Goal: Information Seeking & Learning: Learn about a topic

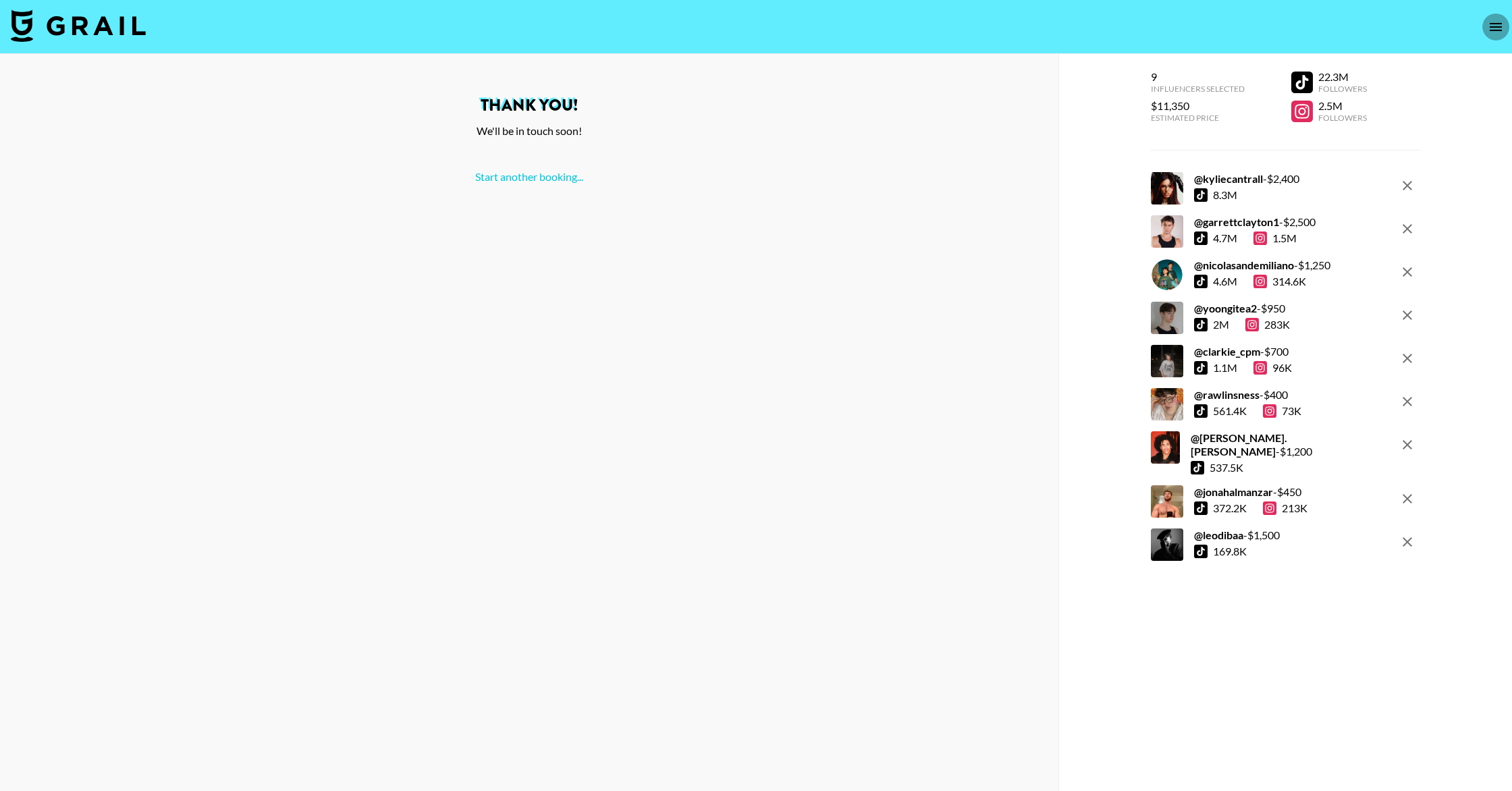
click at [1495, 31] on icon "open drawer" at bounding box center [1495, 26] width 16 height 16
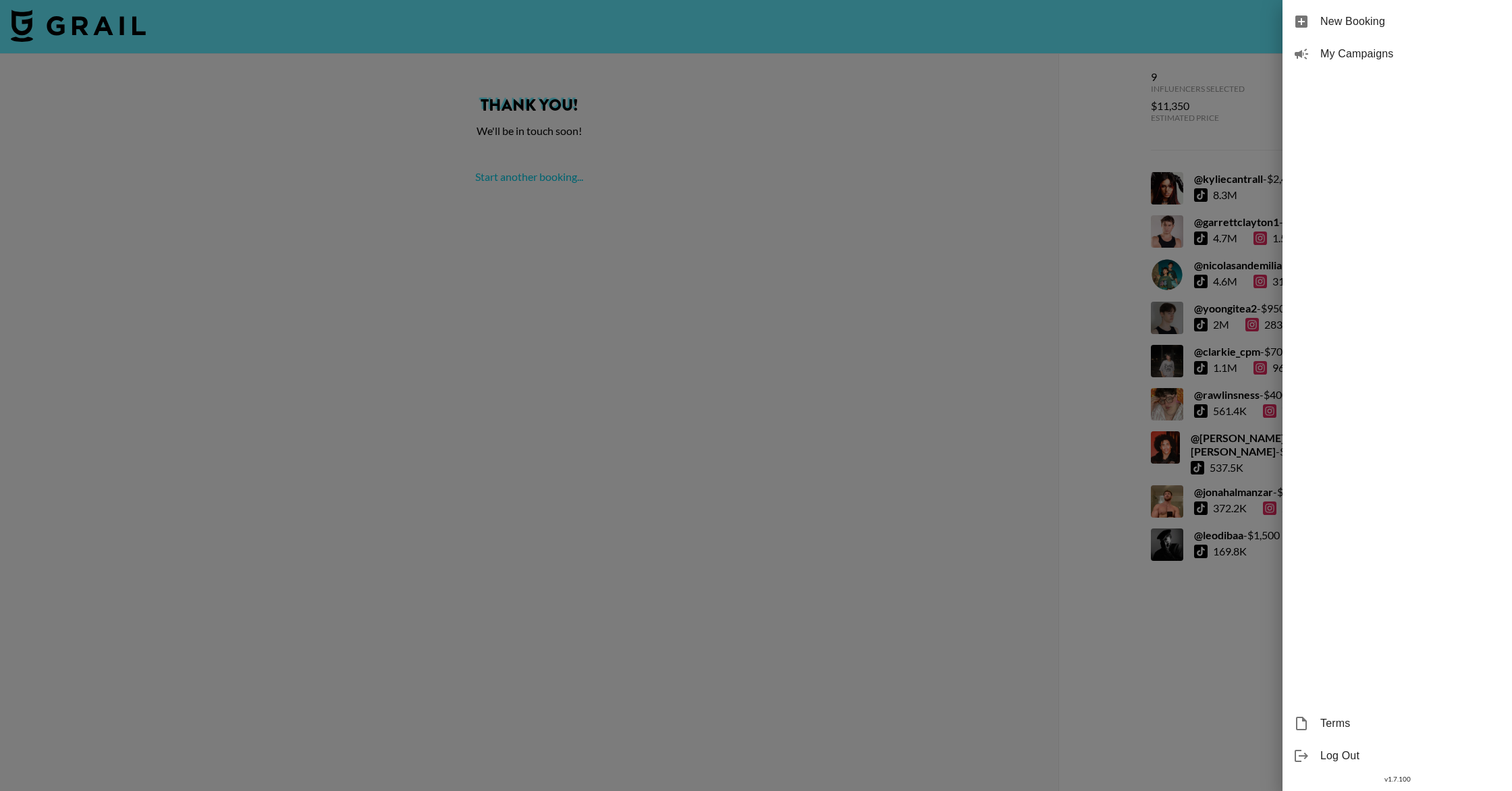
click at [1365, 51] on span "My Campaigns" at bounding box center [1410, 54] width 181 height 16
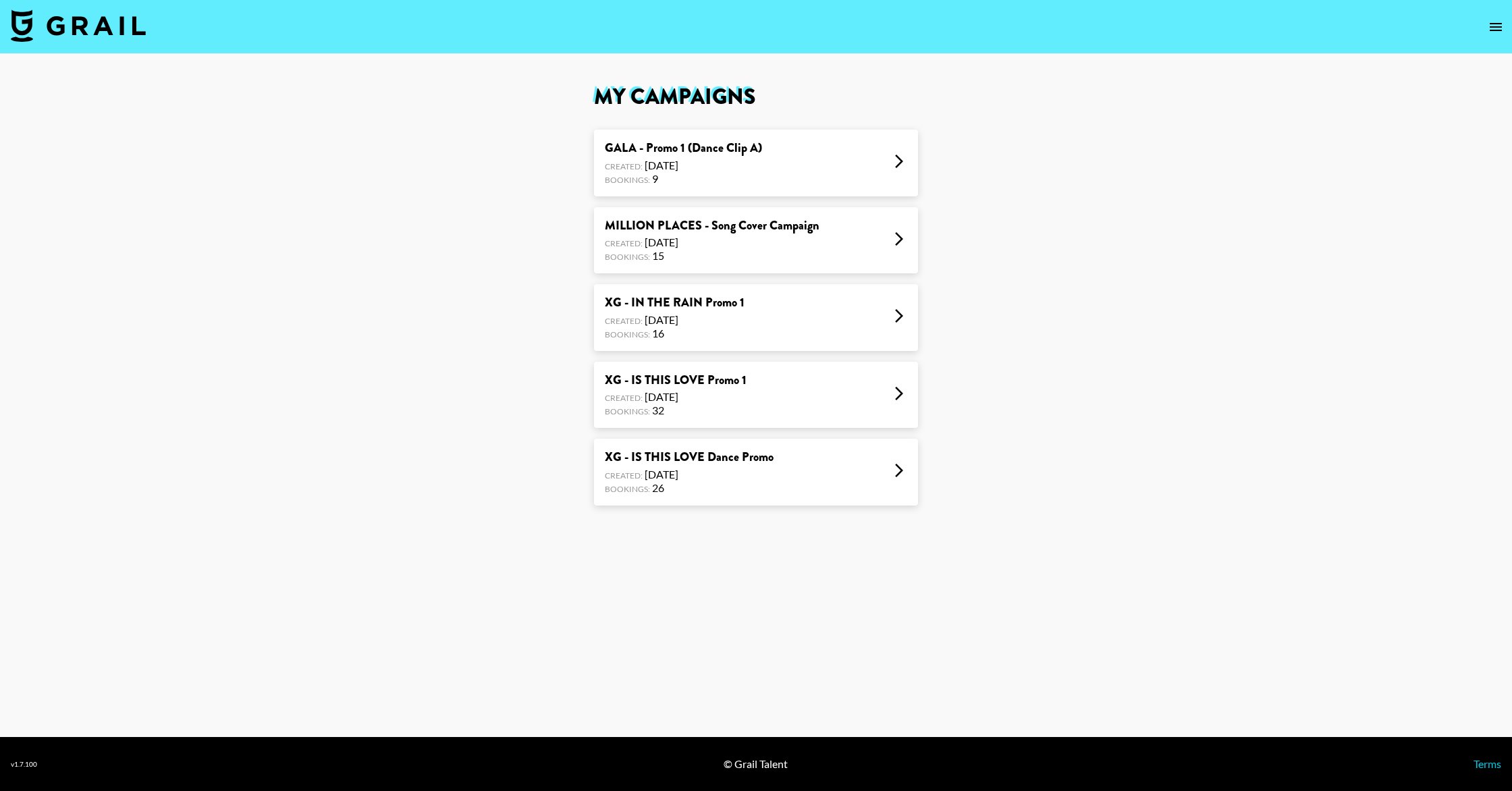
click at [799, 406] on div "XG - IS THIS LOVE Promo 1 Created: [DATE] Bookings: 32" at bounding box center [756, 396] width 324 height 67
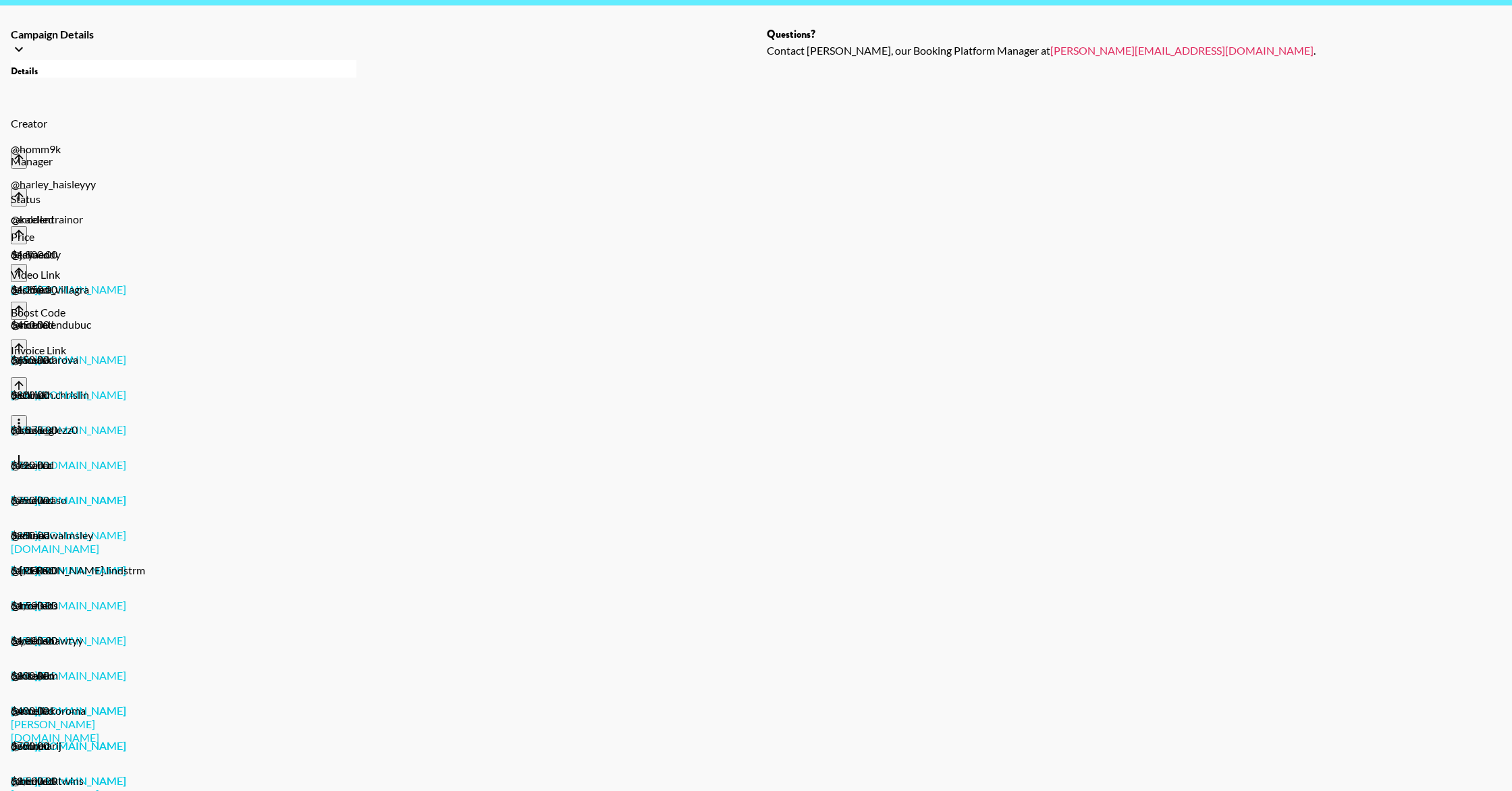
scroll to position [48, 0]
click at [146, 492] on div "[URL][DOMAIN_NAME]" at bounding box center [77, 510] width 135 height 35
click at [146, 528] on div at bounding box center [77, 545] width 135 height 35
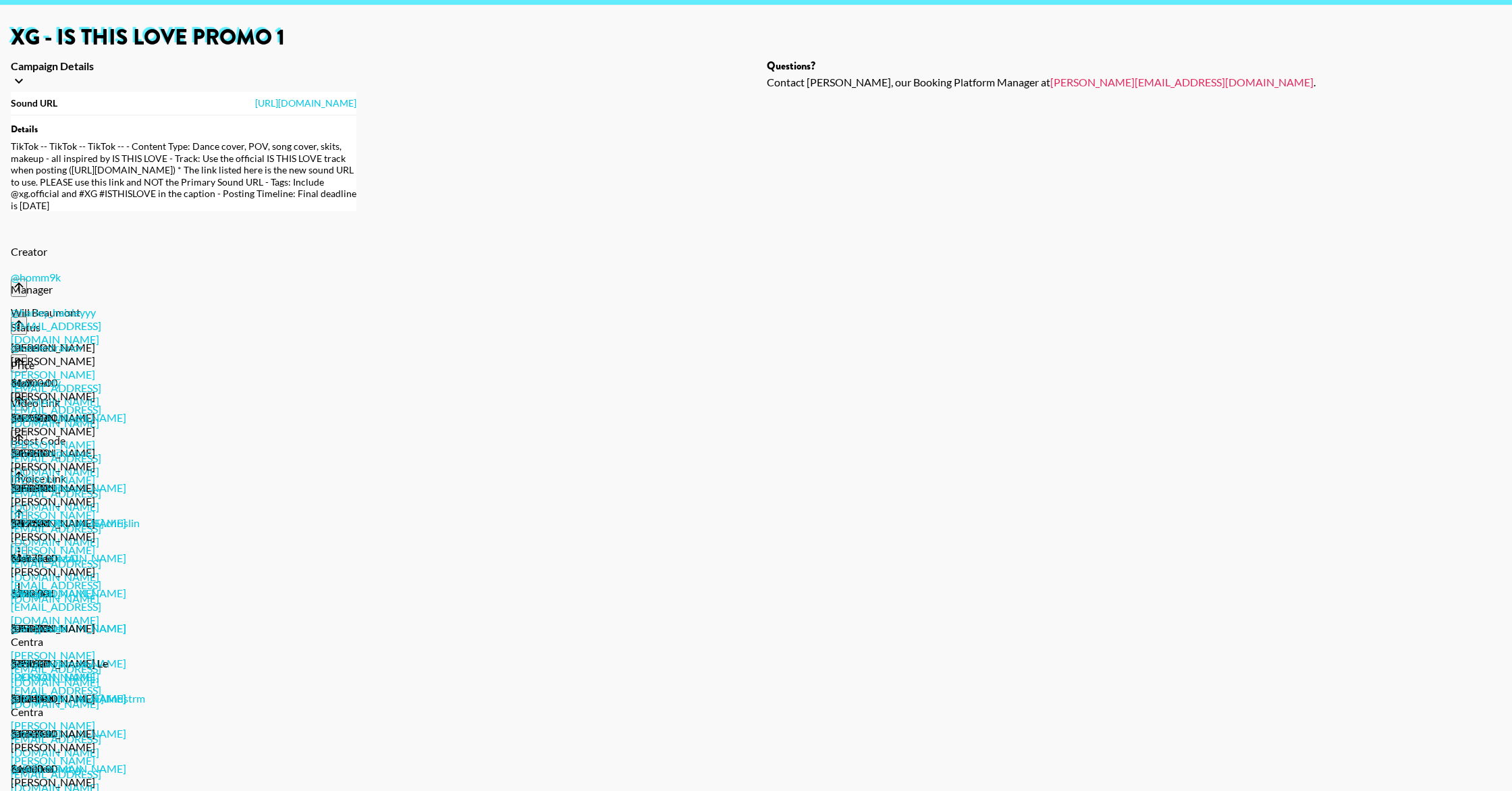
scroll to position [162, 0]
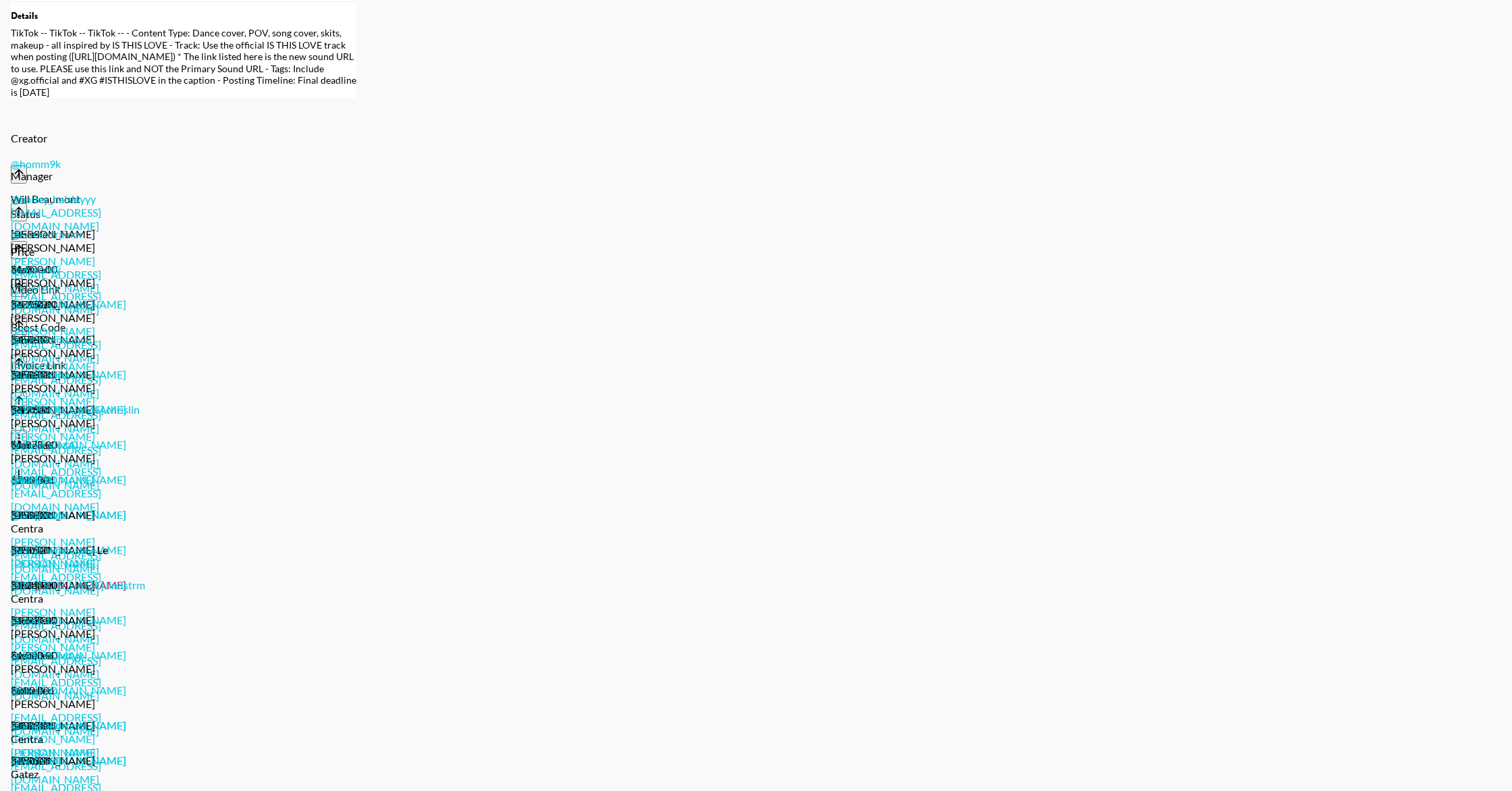
click at [126, 579] on link "[URL][DOMAIN_NAME]" at bounding box center [68, 585] width 115 height 13
click at [126, 789] on link "[URL][DOMAIN_NAME][DOMAIN_NAME]" at bounding box center [68, 802] width 115 height 26
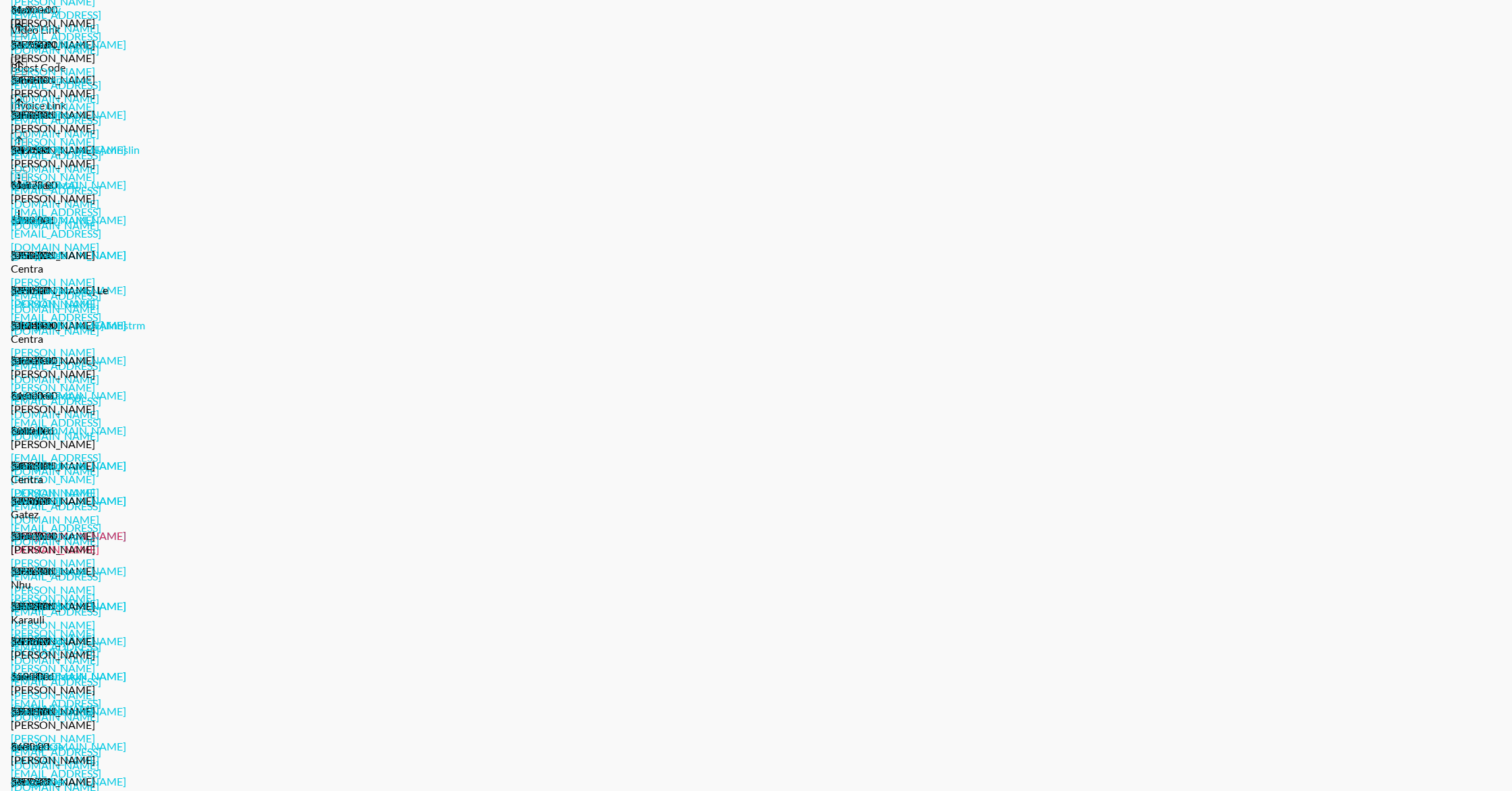
scroll to position [423, 0]
click at [126, 739] on link "[URL][DOMAIN_NAME][DOMAIN_NAME]" at bounding box center [68, 752] width 115 height 26
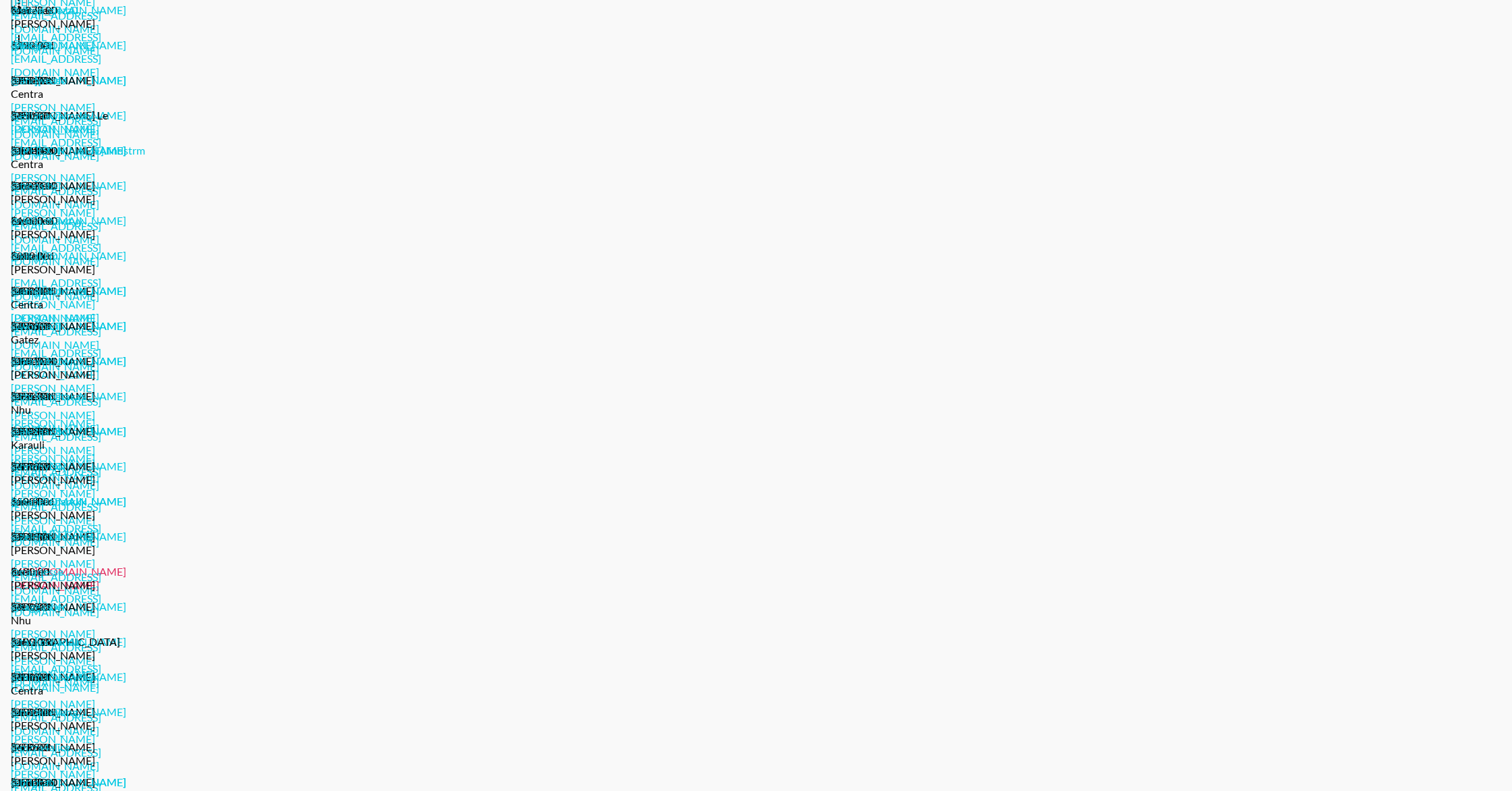
scroll to position [594, 0]
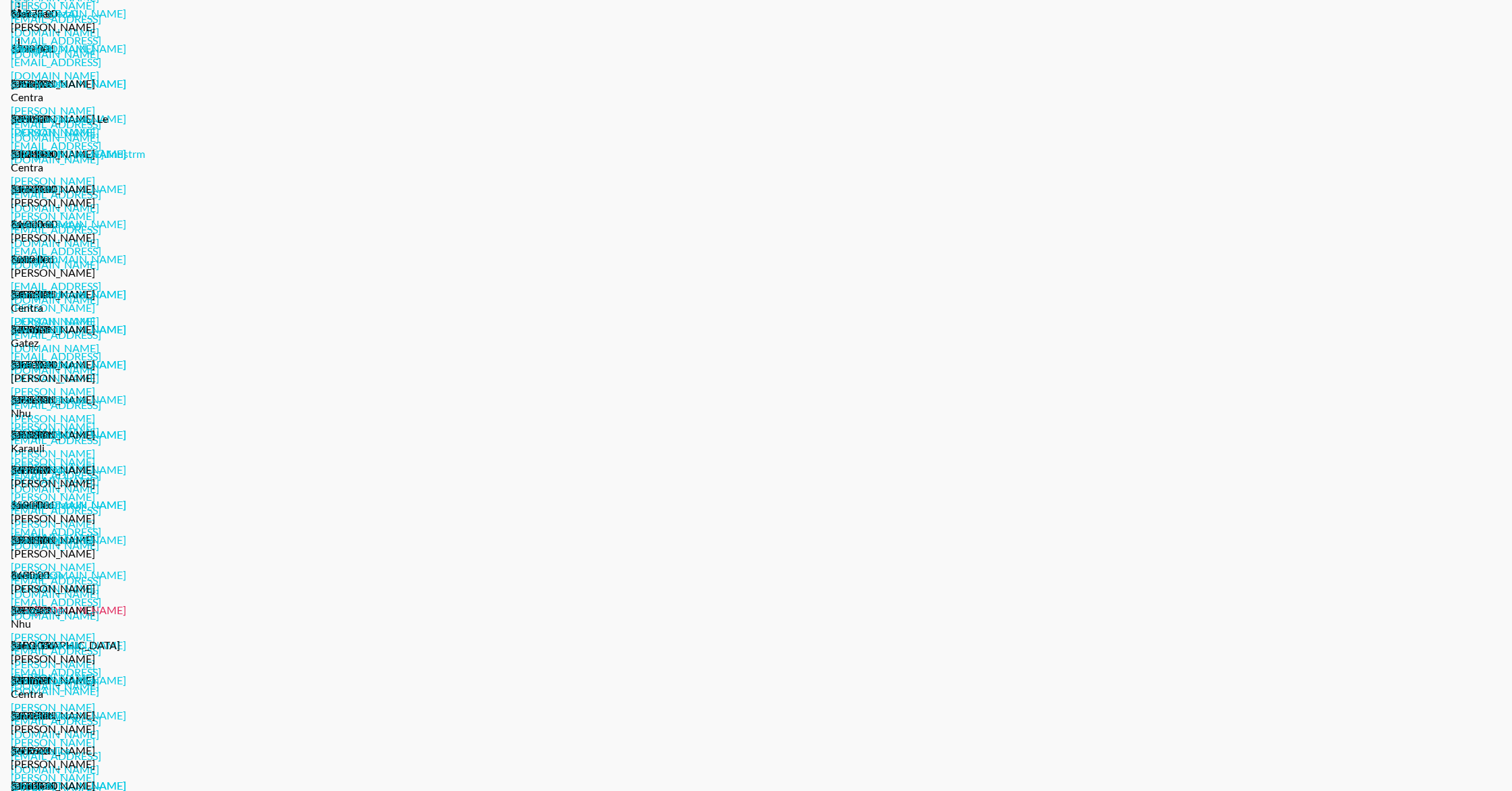
click at [126, 603] on link "[URL][DOMAIN_NAME]" at bounding box center [68, 610] width 115 height 13
click at [126, 463] on link "[URL][DOMAIN_NAME]" at bounding box center [68, 469] width 115 height 13
click at [126, 428] on link "[URL][DOMAIN_NAME]" at bounding box center [68, 434] width 115 height 13
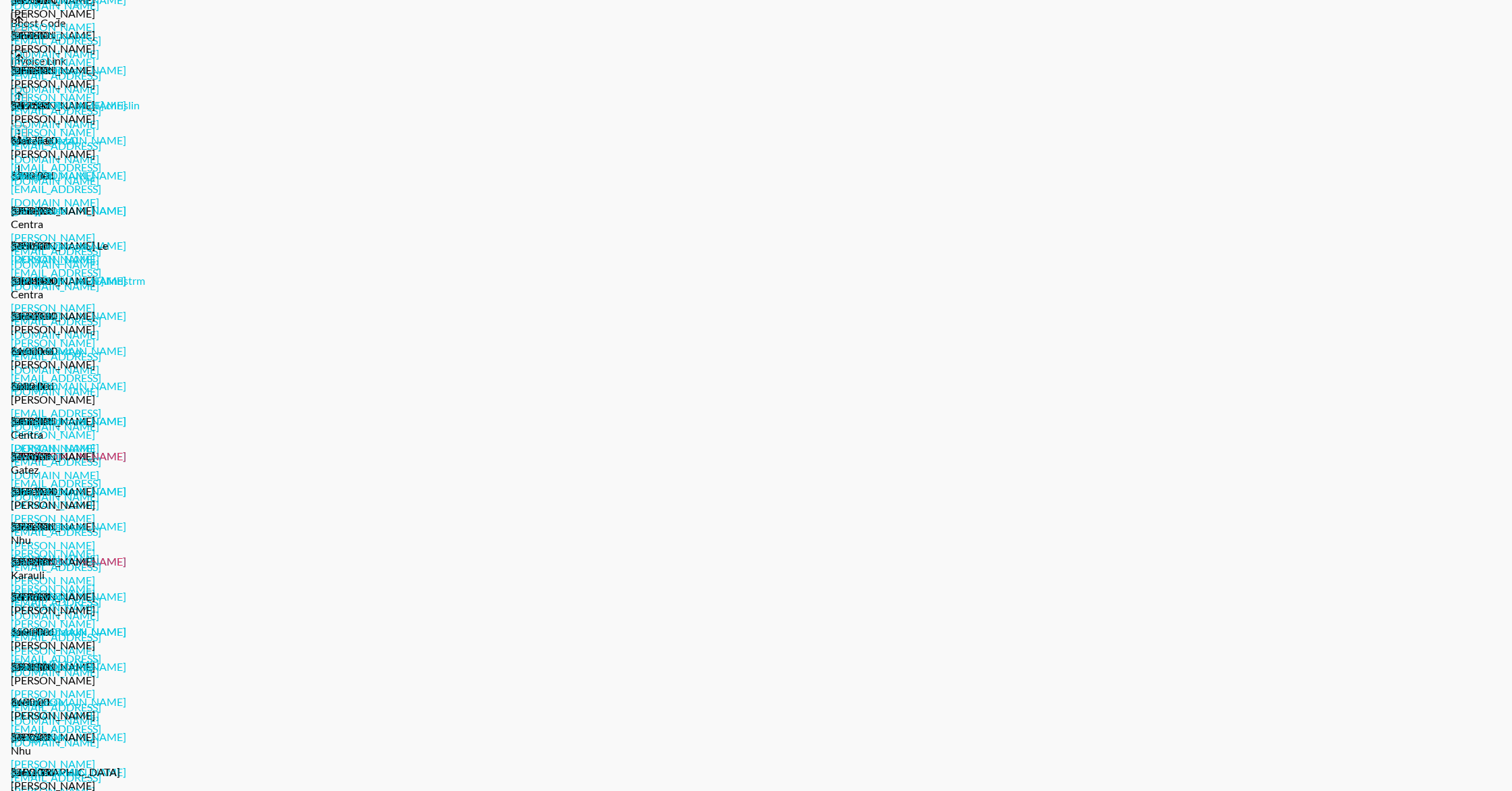
scroll to position [462, 0]
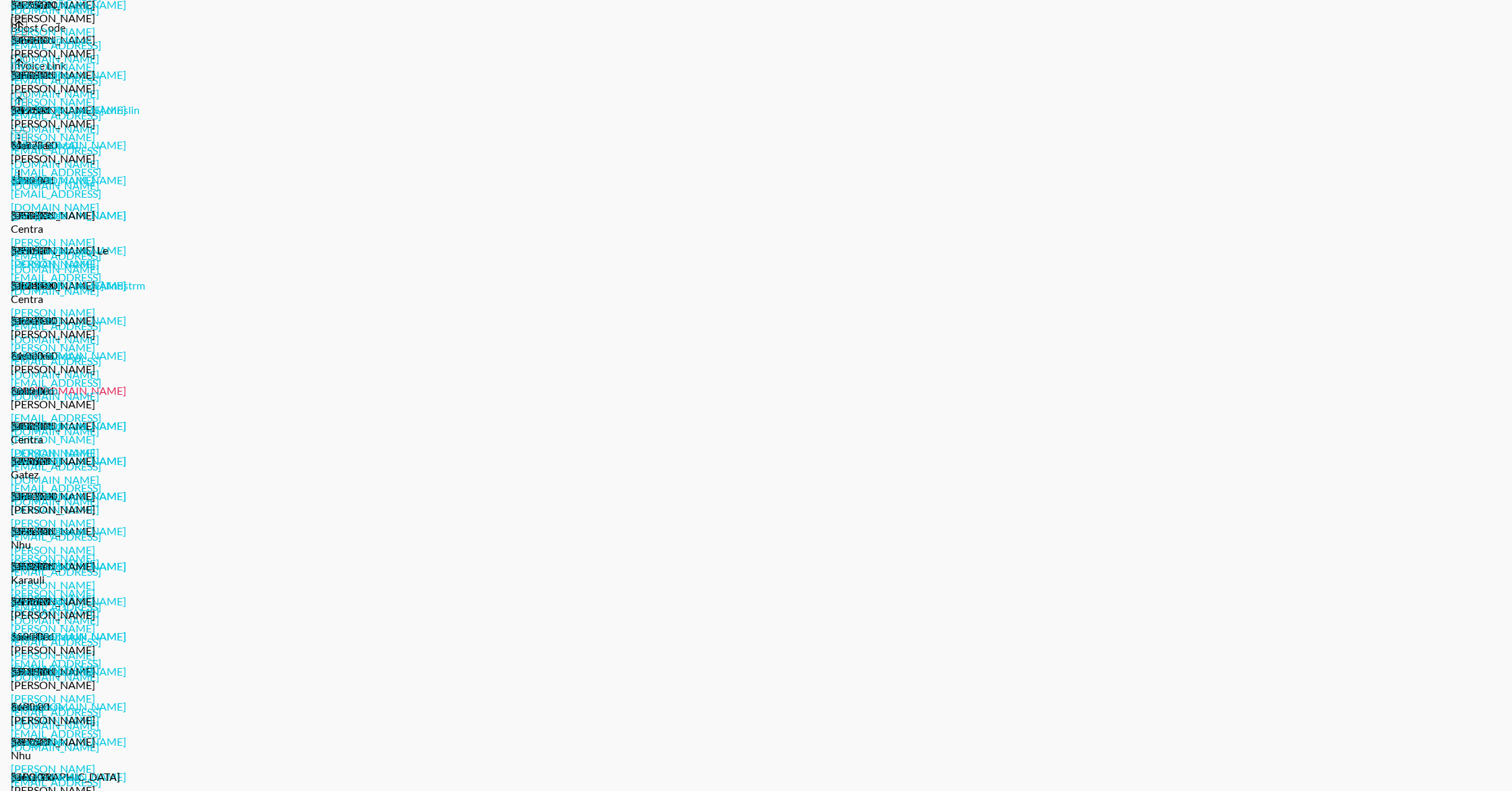
click at [126, 384] on link "[URL][DOMAIN_NAME]" at bounding box center [68, 390] width 115 height 13
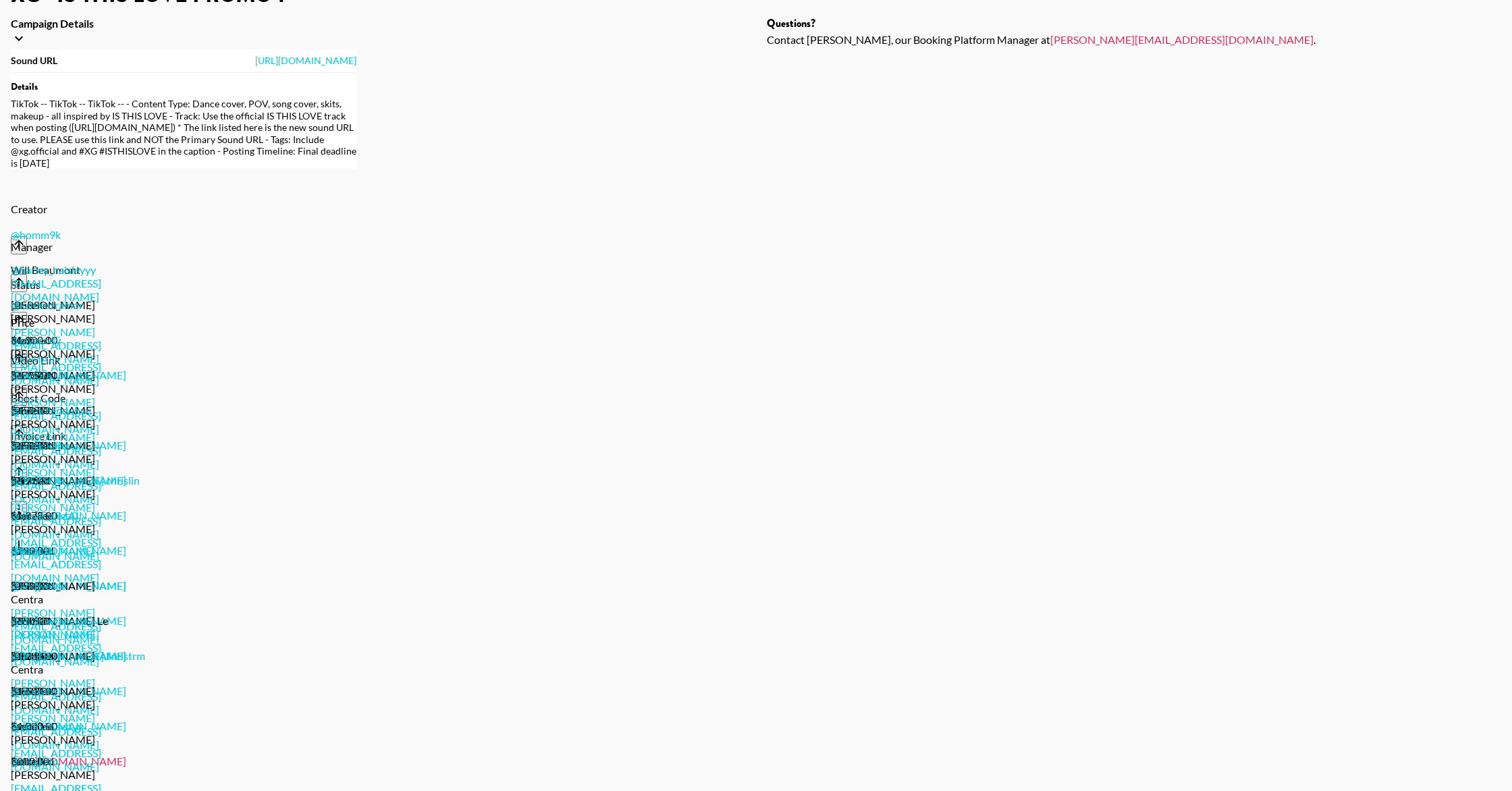
scroll to position [0, 0]
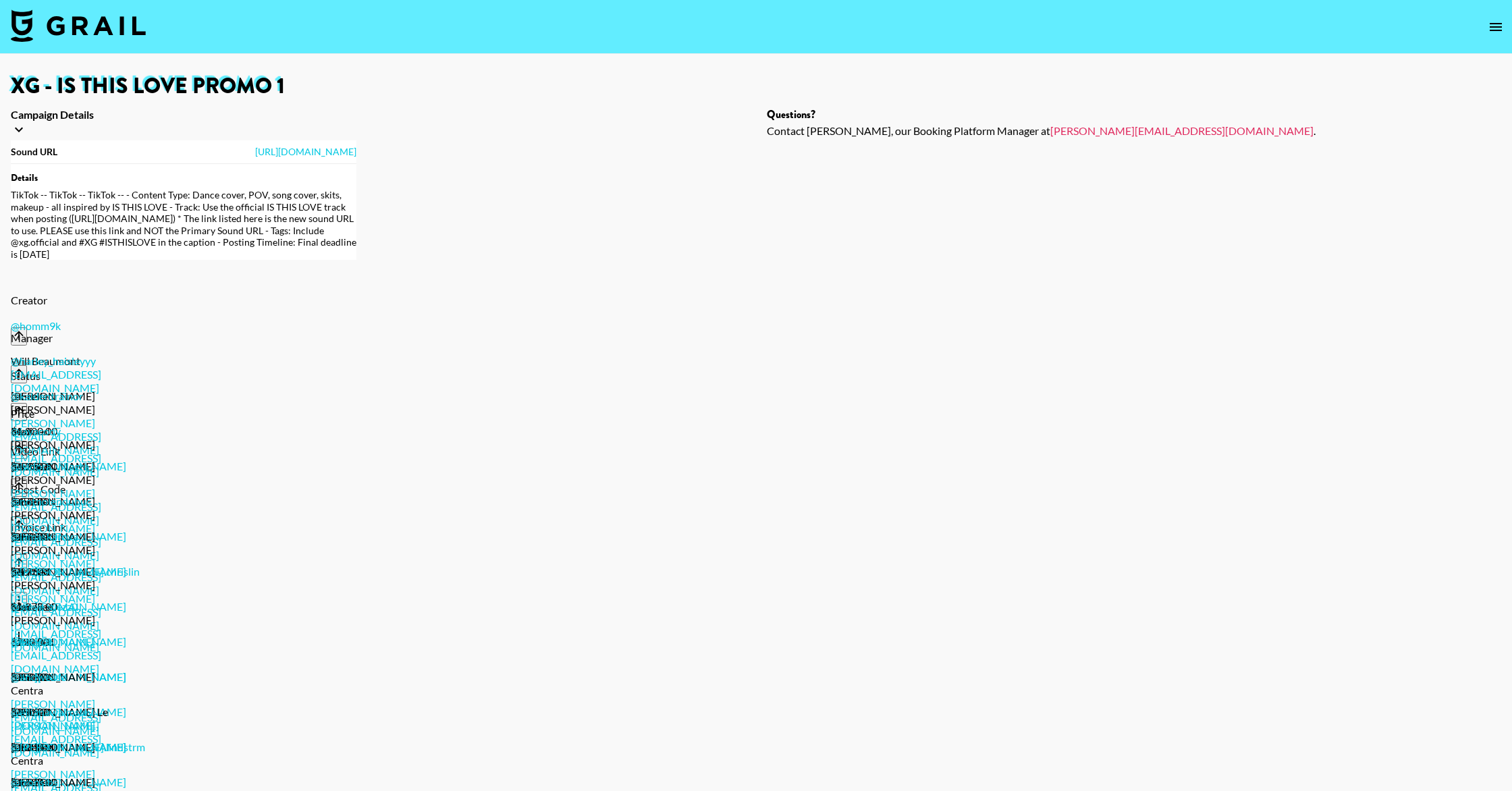
click at [1488, 33] on icon "open drawer" at bounding box center [1495, 26] width 16 height 16
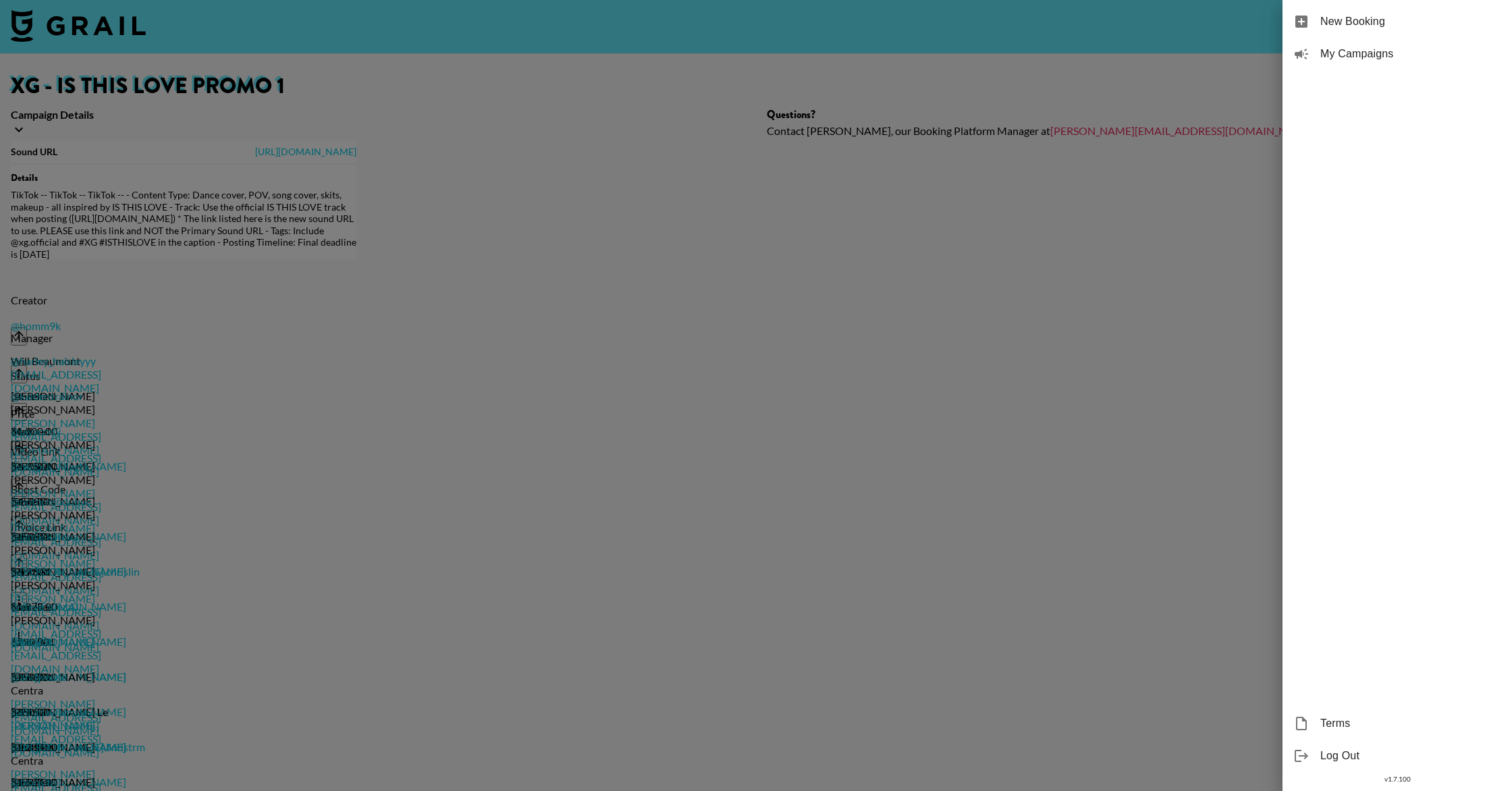
click at [1361, 55] on span "My Campaigns" at bounding box center [1410, 54] width 181 height 16
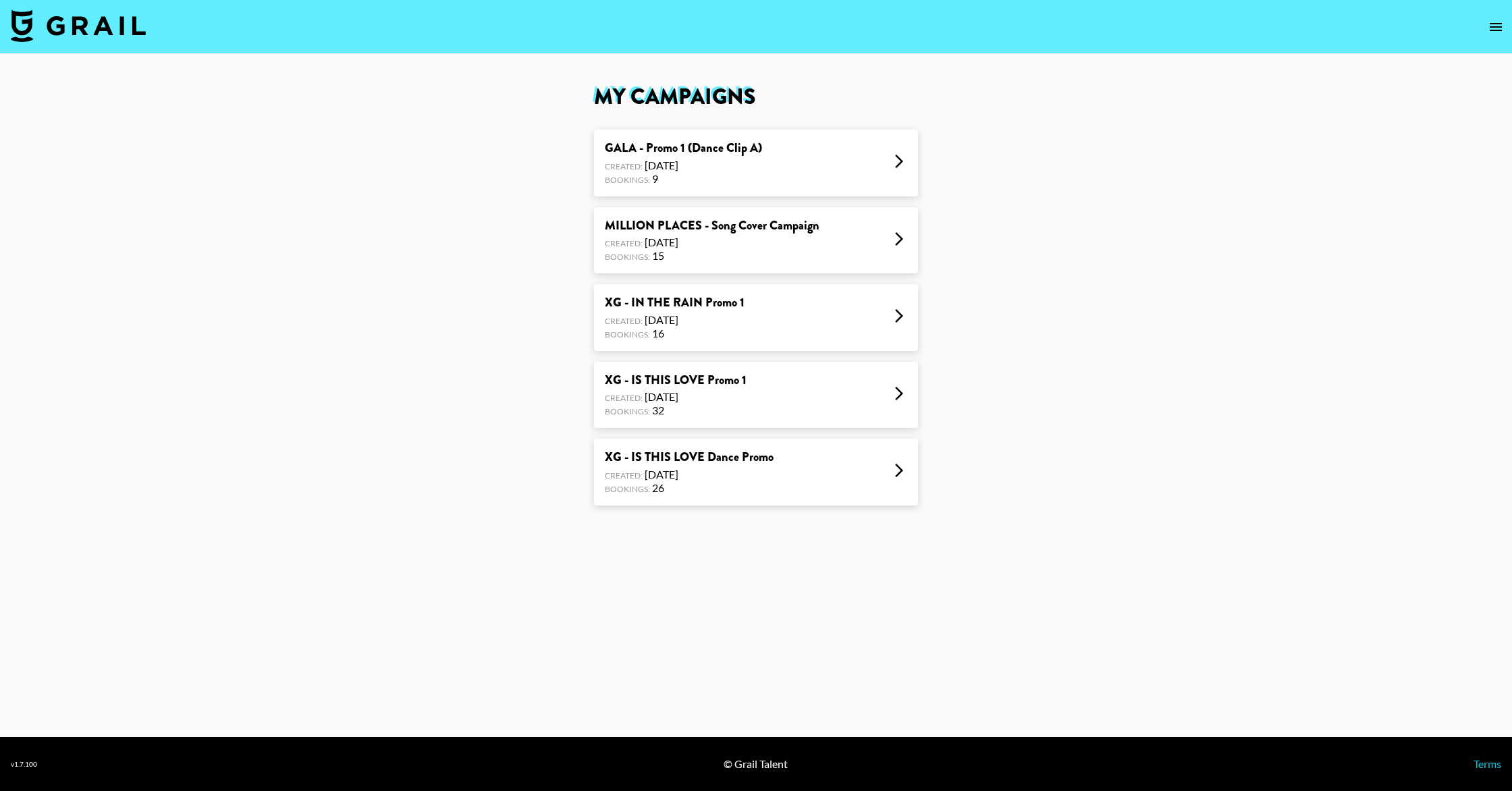
click at [654, 470] on div "Created: [DATE]" at bounding box center [690, 474] width 169 height 13
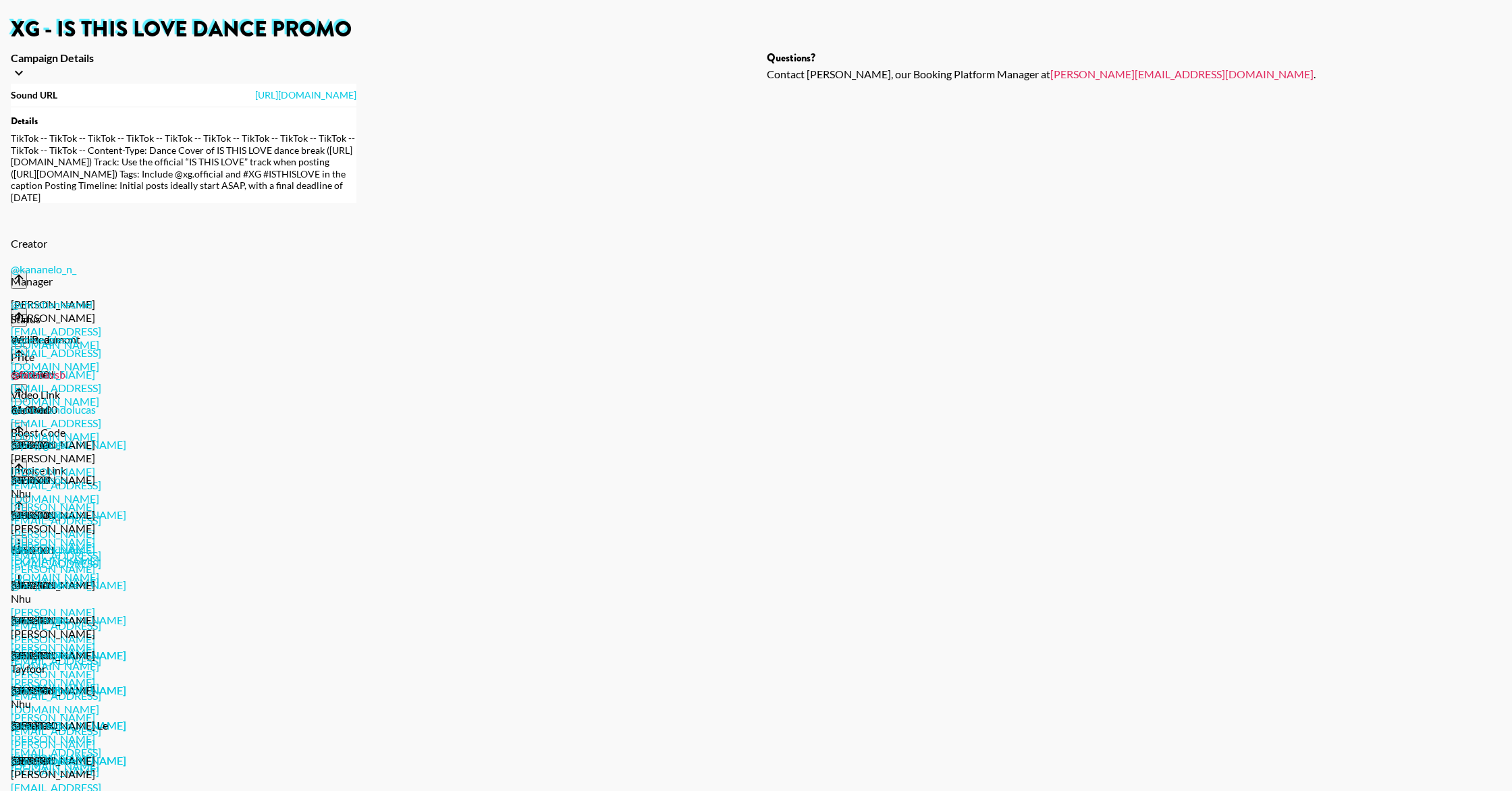
scroll to position [69, 0]
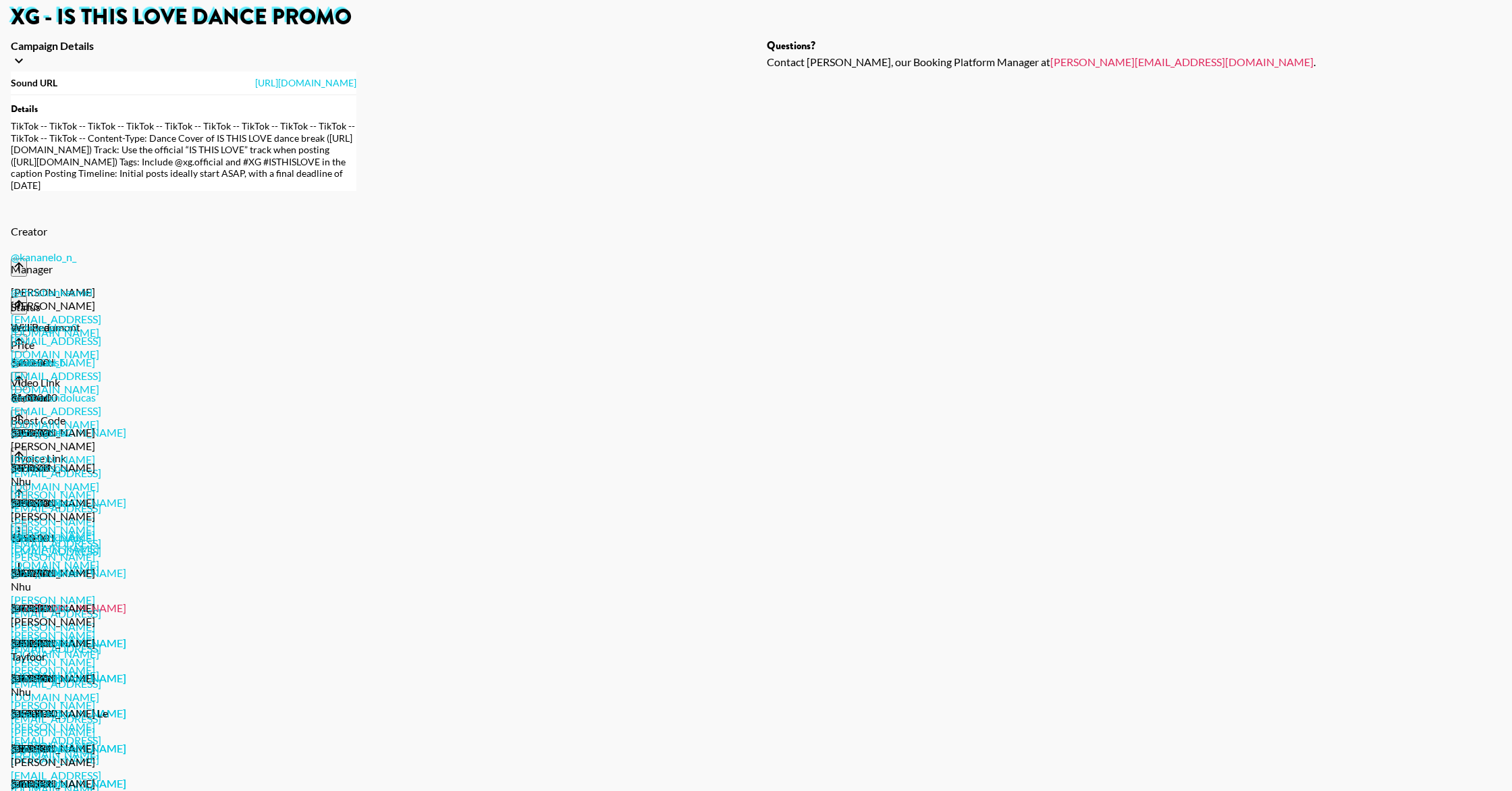
click at [126, 602] on link "[URL][DOMAIN_NAME]" at bounding box center [68, 608] width 115 height 13
click at [48, 461] on div "@ mekeksoo" at bounding box center [61, 478] width 101 height 35
click at [48, 461] on link "@ mekeksoo" at bounding box center [39, 467] width 56 height 13
click at [126, 706] on link "[URL][DOMAIN_NAME]" at bounding box center [68, 713] width 115 height 13
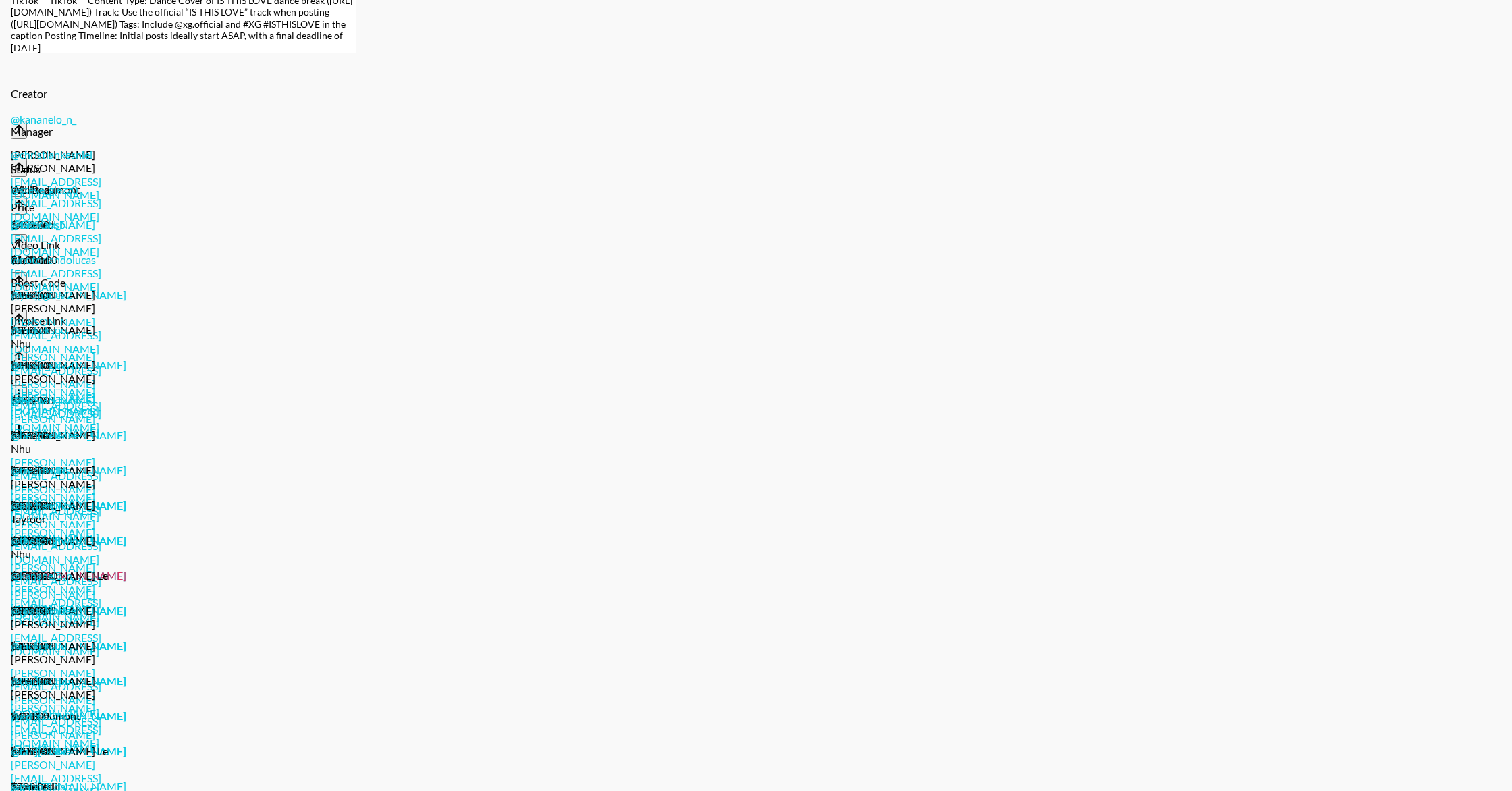
scroll to position [220, 0]
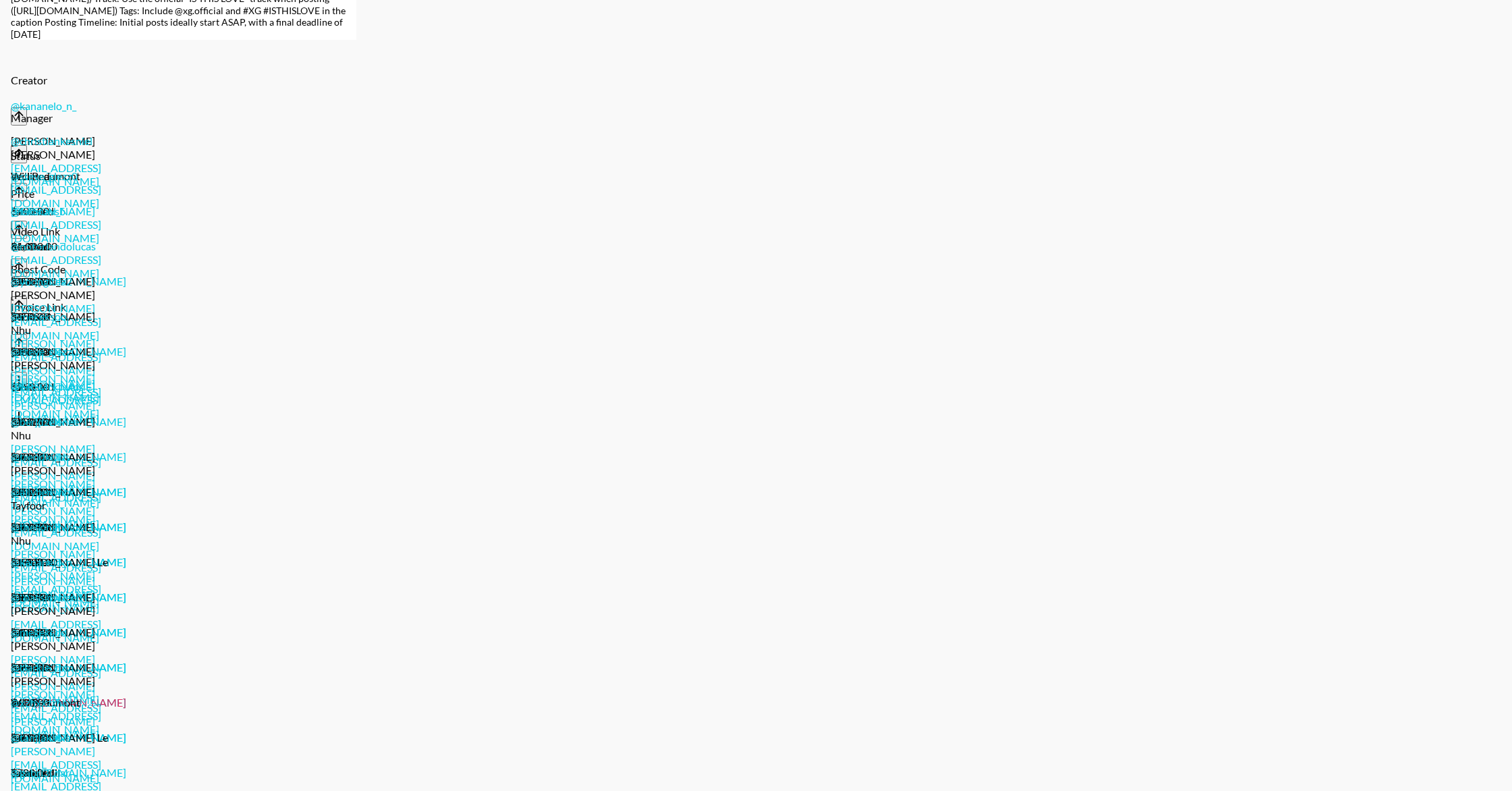
click at [126, 696] on link "[URL][DOMAIN_NAME]" at bounding box center [68, 702] width 115 height 13
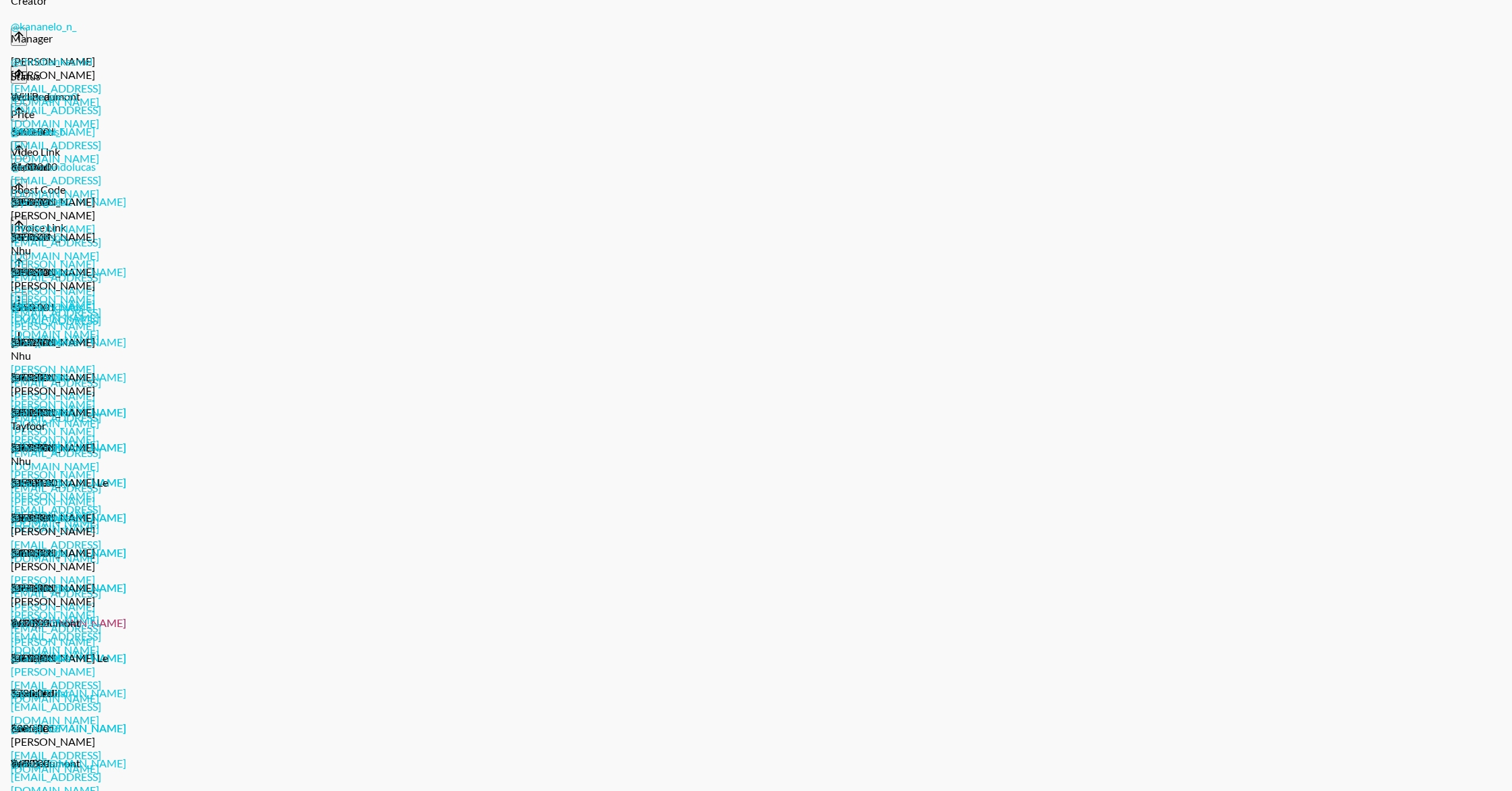
scroll to position [306, 0]
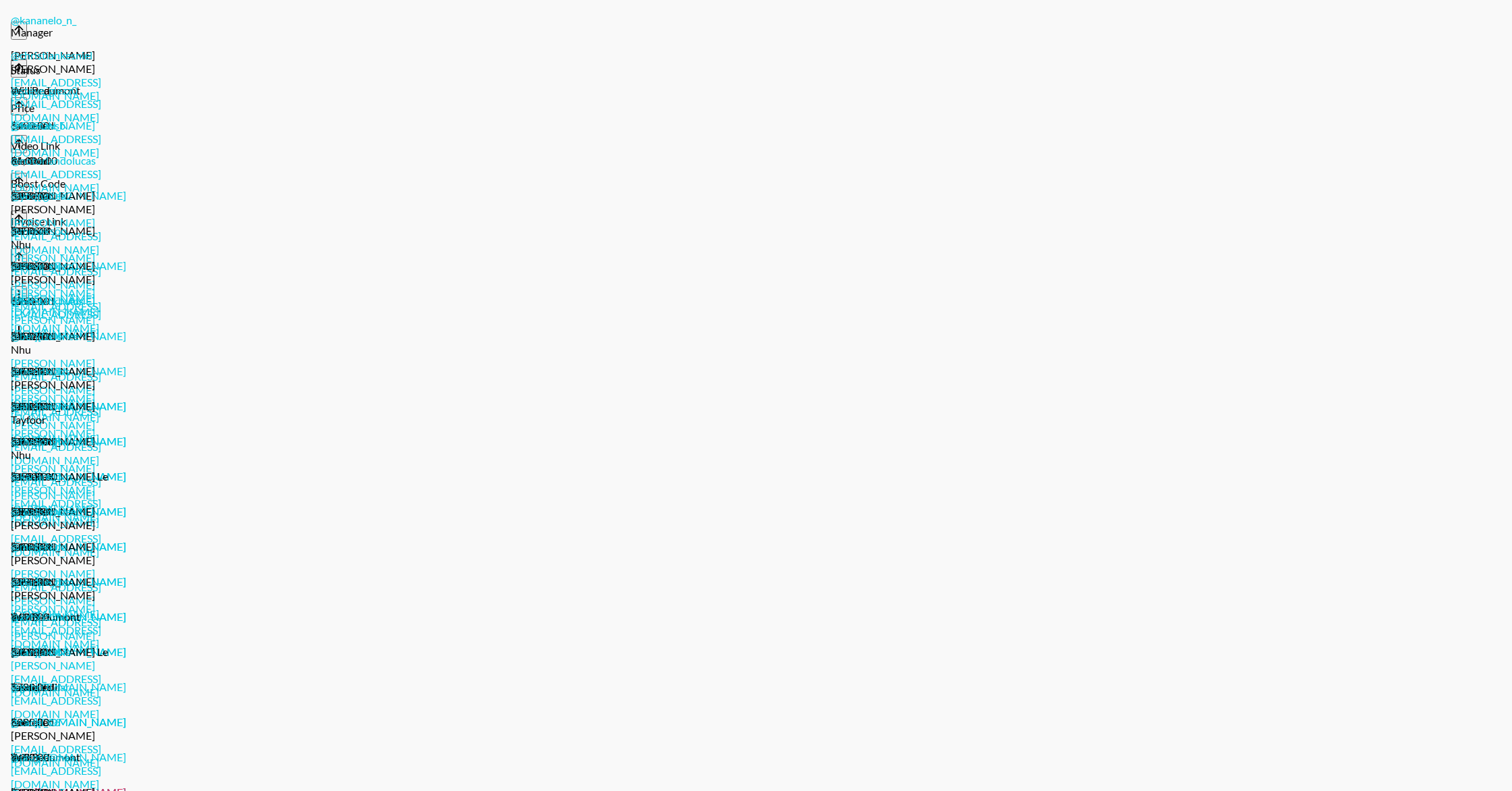
click at [126, 786] on link "[URL][DOMAIN_NAME]" at bounding box center [68, 792] width 115 height 13
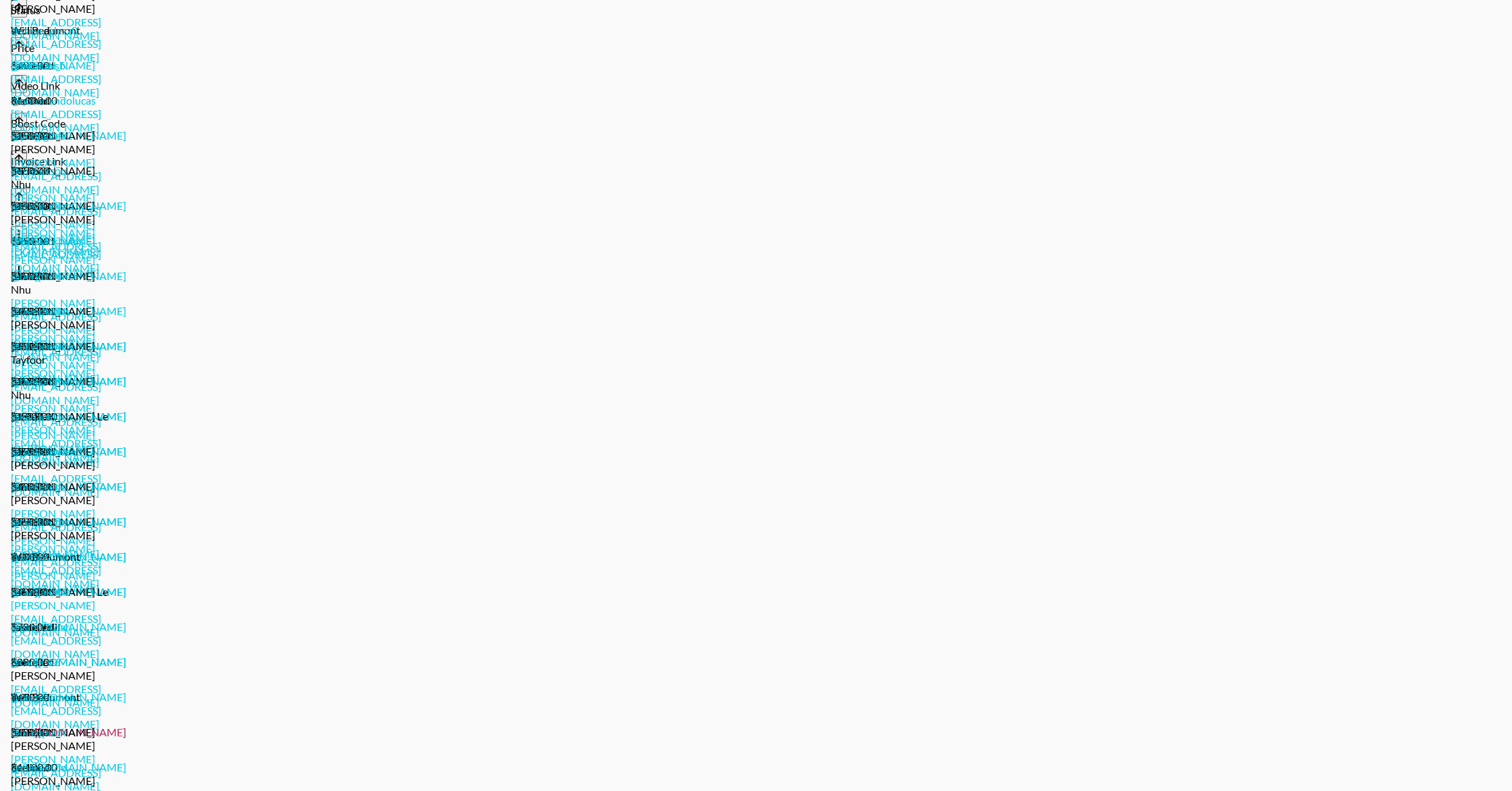
scroll to position [371, 0]
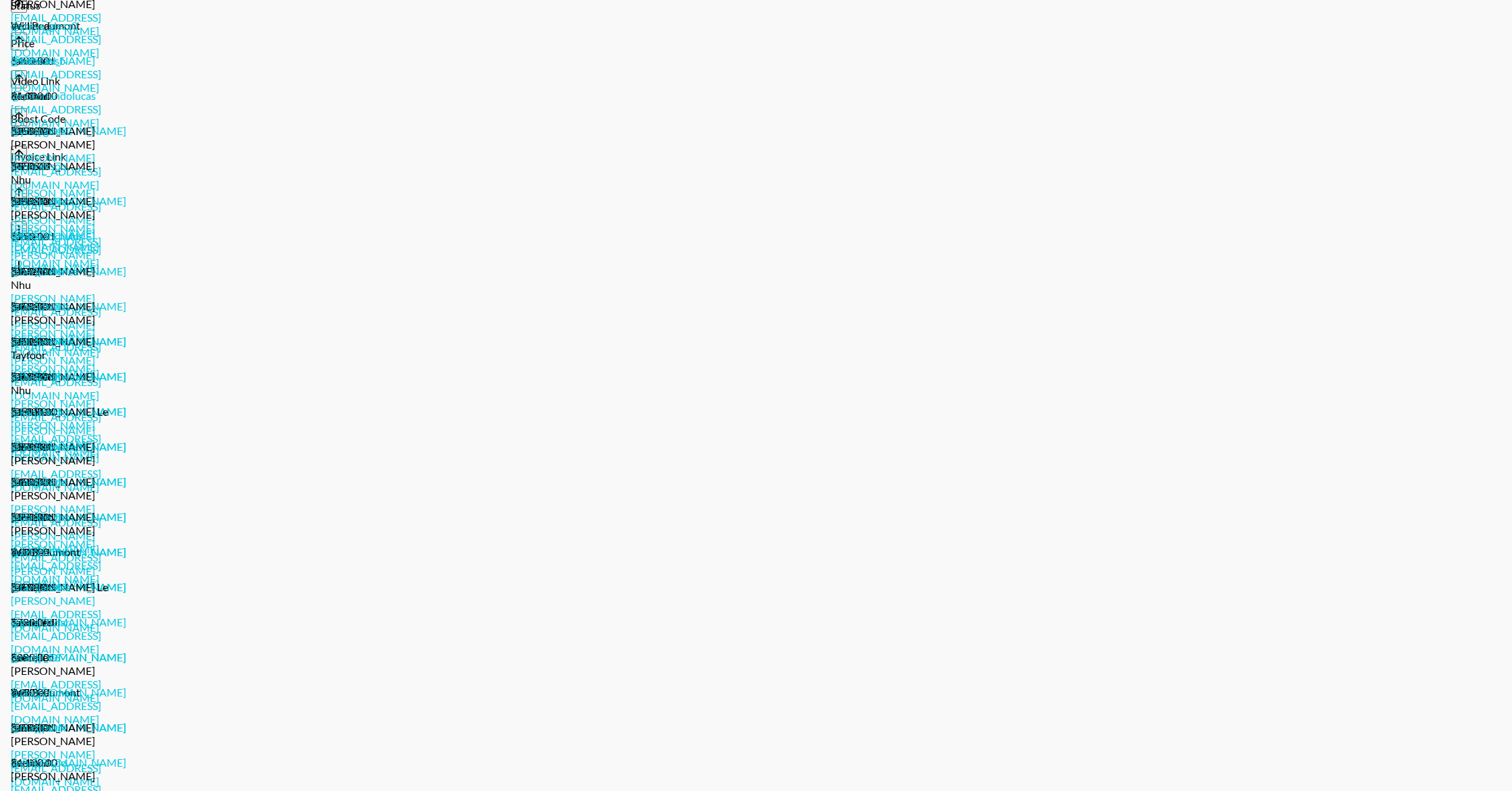
click at [126, 580] on link "[URL][DOMAIN_NAME]" at bounding box center [68, 587] width 115 height 13
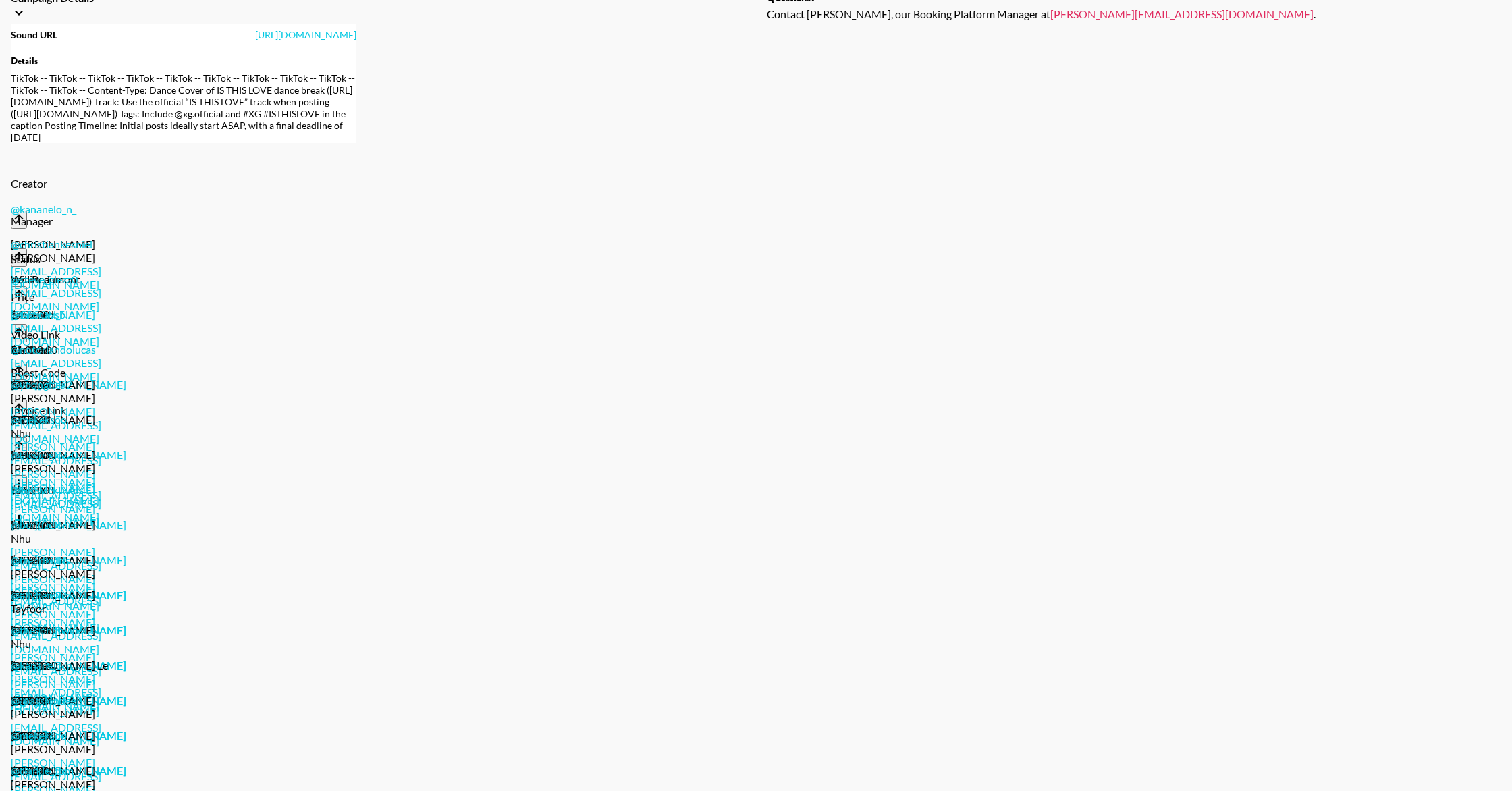
scroll to position [116, 0]
click at [36, 414] on link "@ mekeksoo" at bounding box center [39, 420] width 56 height 13
